Goal: Task Accomplishment & Management: Manage account settings

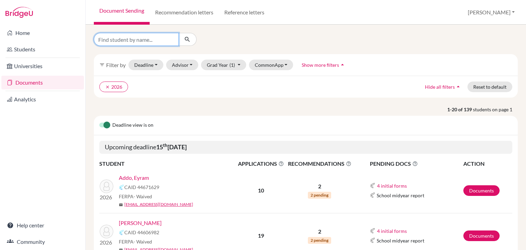
click at [125, 40] on input "Find student by name..." at bounding box center [136, 39] width 85 height 13
type input "ewurama"
click button "submit" at bounding box center [187, 39] width 18 height 13
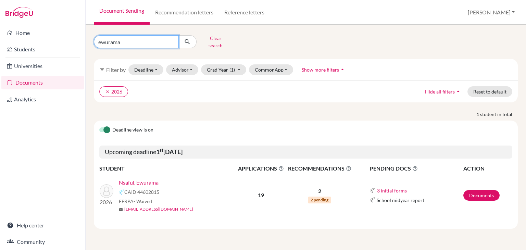
click at [136, 43] on input "ewurama" at bounding box center [136, 41] width 85 height 13
click at [110, 41] on input "ewurama" at bounding box center [136, 41] width 85 height 13
type input "ewuraama"
click at [189, 39] on icon "submit" at bounding box center [187, 41] width 7 height 7
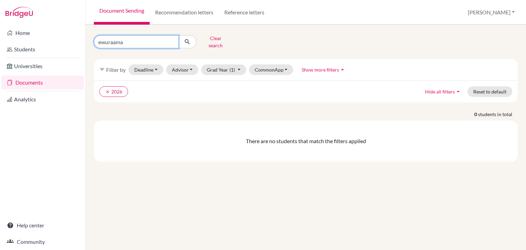
click at [131, 40] on input "ewuraama" at bounding box center [136, 41] width 85 height 13
click at [117, 41] on input "ewuraama" at bounding box center [136, 41] width 85 height 13
type input "ewurama"
click at [184, 40] on icon "submit" at bounding box center [187, 41] width 7 height 7
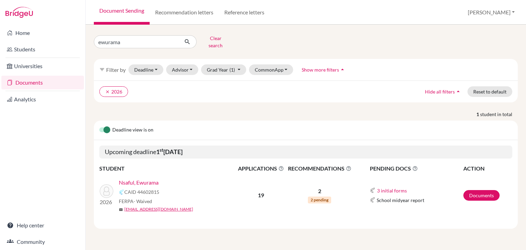
click at [129, 178] on link "Nsaful, Ewurama" at bounding box center [139, 182] width 40 height 8
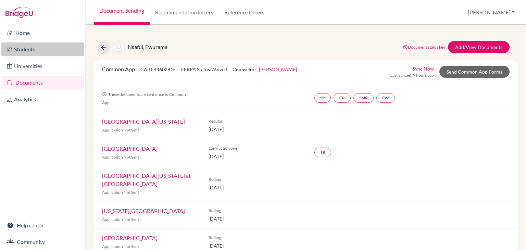
click at [23, 47] on link "Students" at bounding box center [42, 49] width 83 height 14
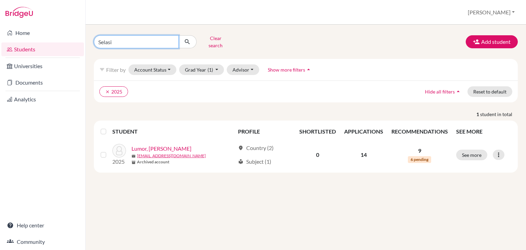
click at [132, 37] on input "Selasi" at bounding box center [136, 41] width 85 height 13
type input "ewurama"
click at [187, 40] on icon "submit" at bounding box center [187, 41] width 7 height 7
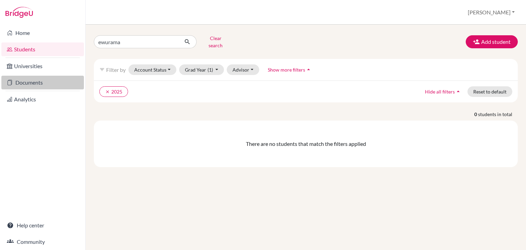
click at [35, 83] on link "Documents" at bounding box center [42, 83] width 83 height 14
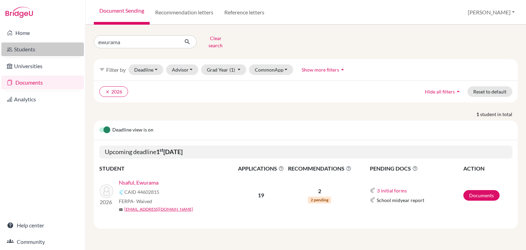
click at [36, 49] on link "Students" at bounding box center [42, 49] width 83 height 14
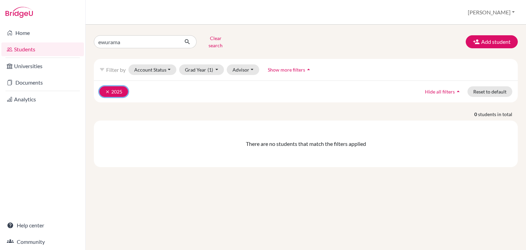
click at [109, 89] on icon "clear" at bounding box center [107, 91] width 5 height 5
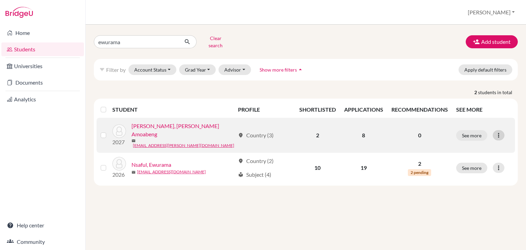
click at [498, 132] on icon at bounding box center [498, 135] width 7 height 7
click at [451, 141] on button "Edit student" at bounding box center [469, 146] width 54 height 11
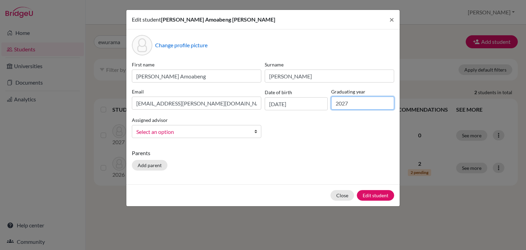
click at [353, 104] on input "2027" at bounding box center [362, 103] width 63 height 13
type input "2026"
click at [203, 132] on span "Select an option" at bounding box center [192, 131] width 112 height 9
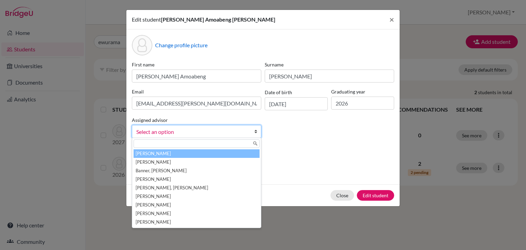
click at [194, 155] on li "Adusei, Lydia" at bounding box center [197, 153] width 126 height 9
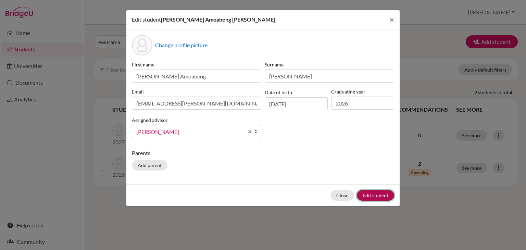
click at [373, 192] on button "Edit student" at bounding box center [375, 195] width 37 height 11
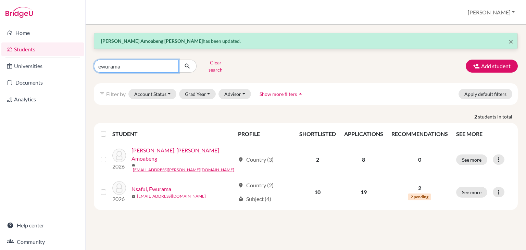
click at [145, 63] on input "ewurama" at bounding box center [136, 66] width 85 height 13
type input "keisha"
click at [187, 63] on icon "submit" at bounding box center [187, 66] width 7 height 7
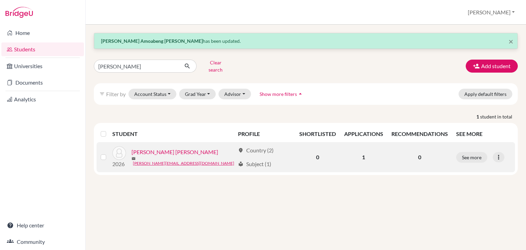
click at [152, 148] on link "Owusu Asante, Keisha" at bounding box center [175, 152] width 87 height 8
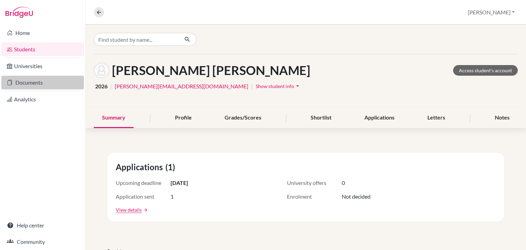
click at [35, 81] on link "Documents" at bounding box center [42, 83] width 83 height 14
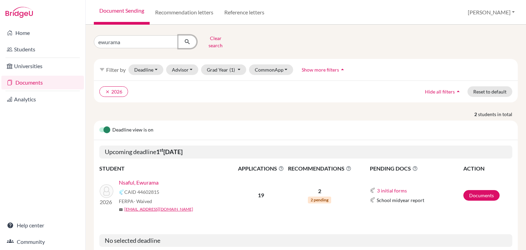
click at [187, 43] on button "submit" at bounding box center [187, 41] width 18 height 13
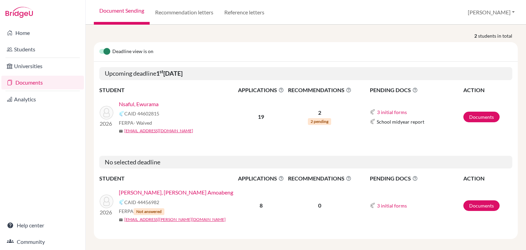
click at [149, 188] on link "[PERSON_NAME], [PERSON_NAME] Amoabeng" at bounding box center [176, 192] width 114 height 8
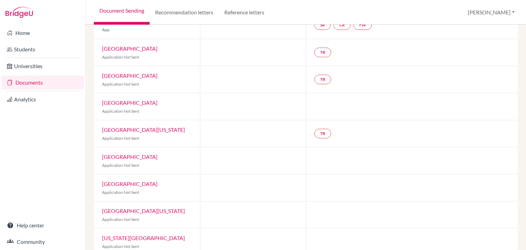
scroll to position [93, 0]
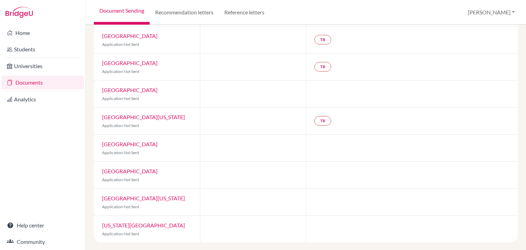
click at [127, 223] on link "[US_STATE][GEOGRAPHIC_DATA]" at bounding box center [143, 225] width 83 height 7
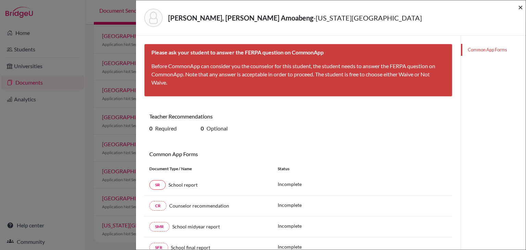
click at [519, 7] on span "×" at bounding box center [520, 7] width 5 height 10
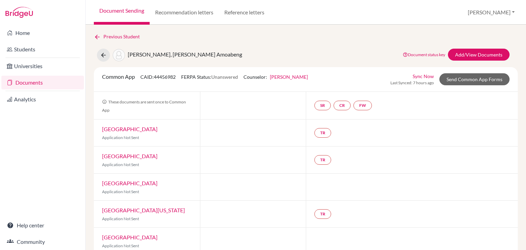
click at [104, 128] on link "[GEOGRAPHIC_DATA]" at bounding box center [130, 129] width 56 height 7
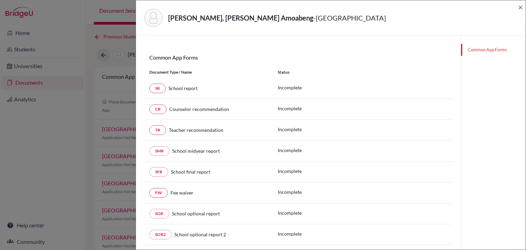
scroll to position [115, 0]
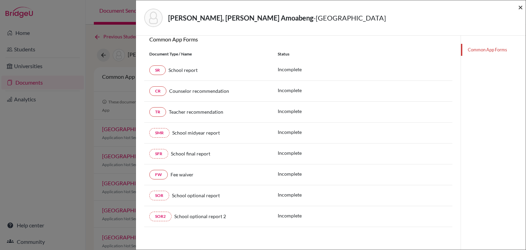
click at [522, 7] on span "×" at bounding box center [520, 7] width 5 height 10
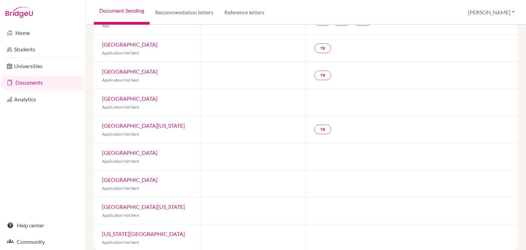
scroll to position [93, 0]
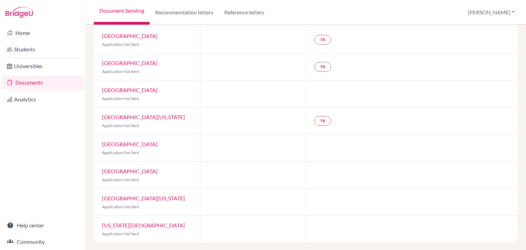
click at [116, 172] on link "[GEOGRAPHIC_DATA]" at bounding box center [130, 171] width 56 height 7
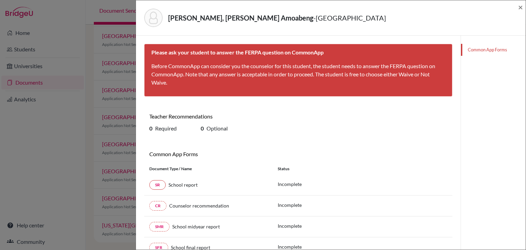
scroll to position [94, 0]
